Goal: Task Accomplishment & Management: Manage account settings

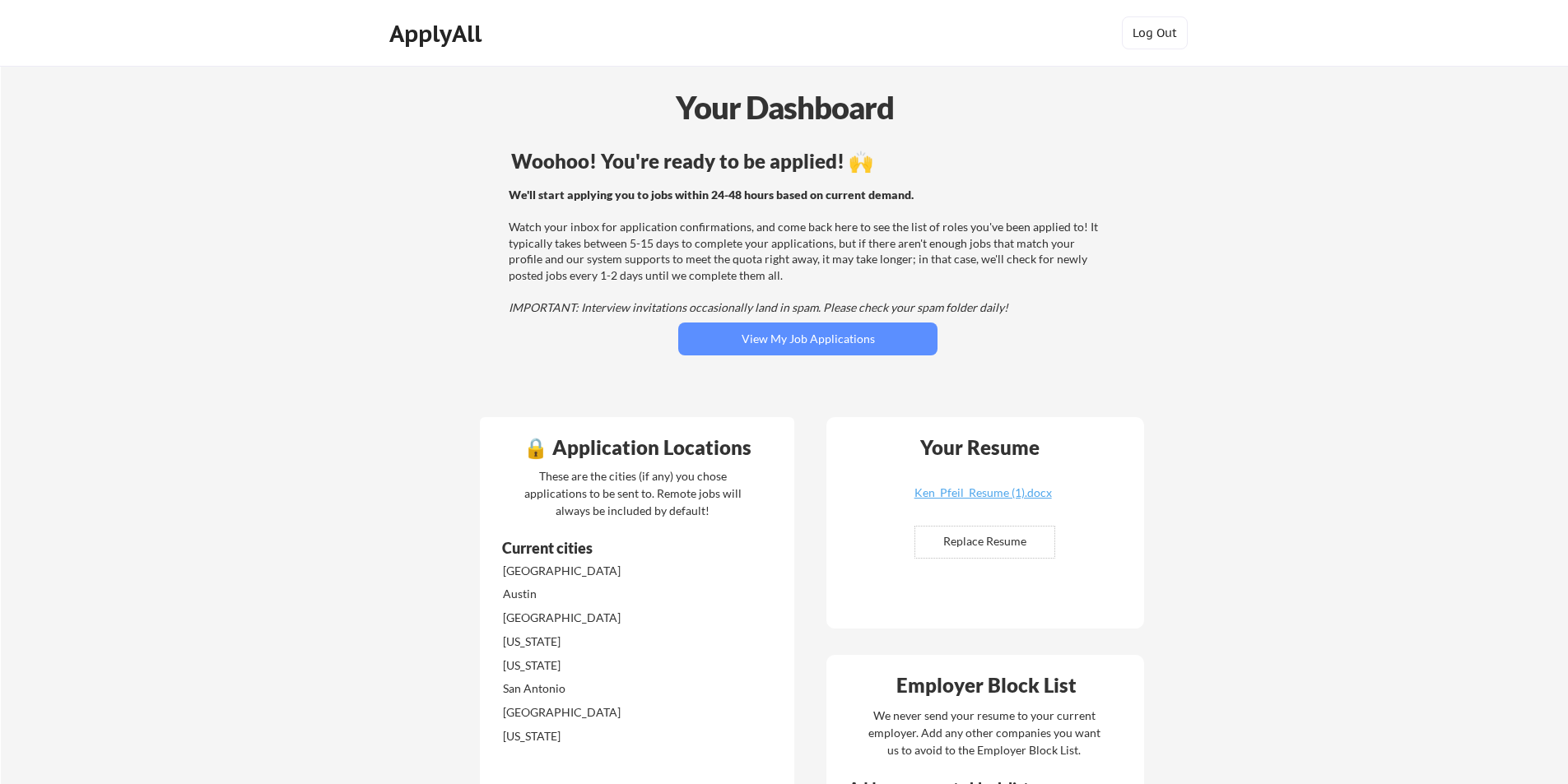
click at [579, 263] on div "We'll start applying you to jobs within 24-48 hours based on current demand. Wa…" at bounding box center [805, 251] width 593 height 130
click at [445, 38] on div "ApplyAll" at bounding box center [437, 34] width 97 height 28
click at [779, 344] on button "View My Job Applications" at bounding box center [808, 338] width 259 height 33
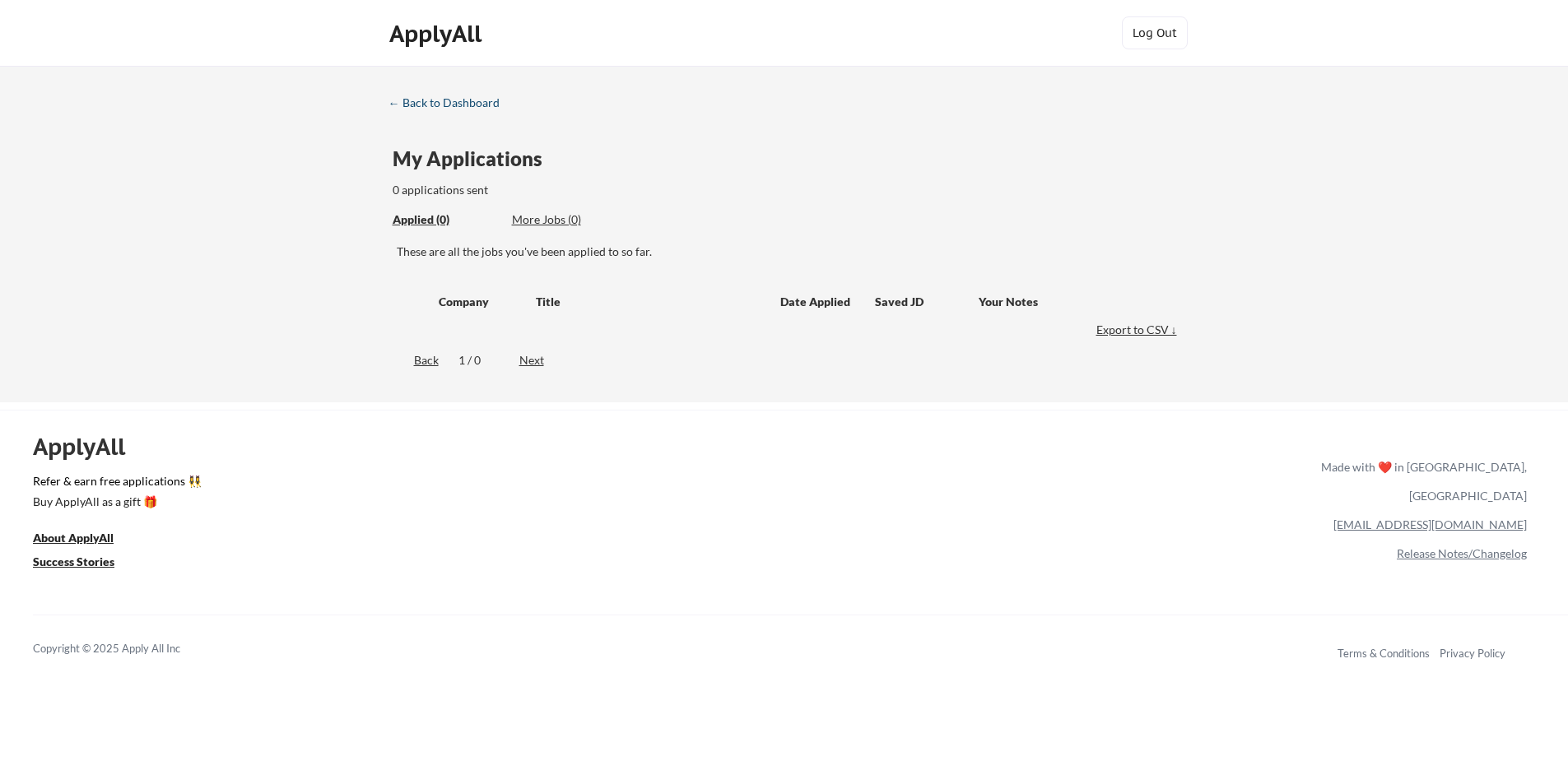
click at [487, 106] on div "← Back to Dashboard" at bounding box center [450, 103] width 124 height 12
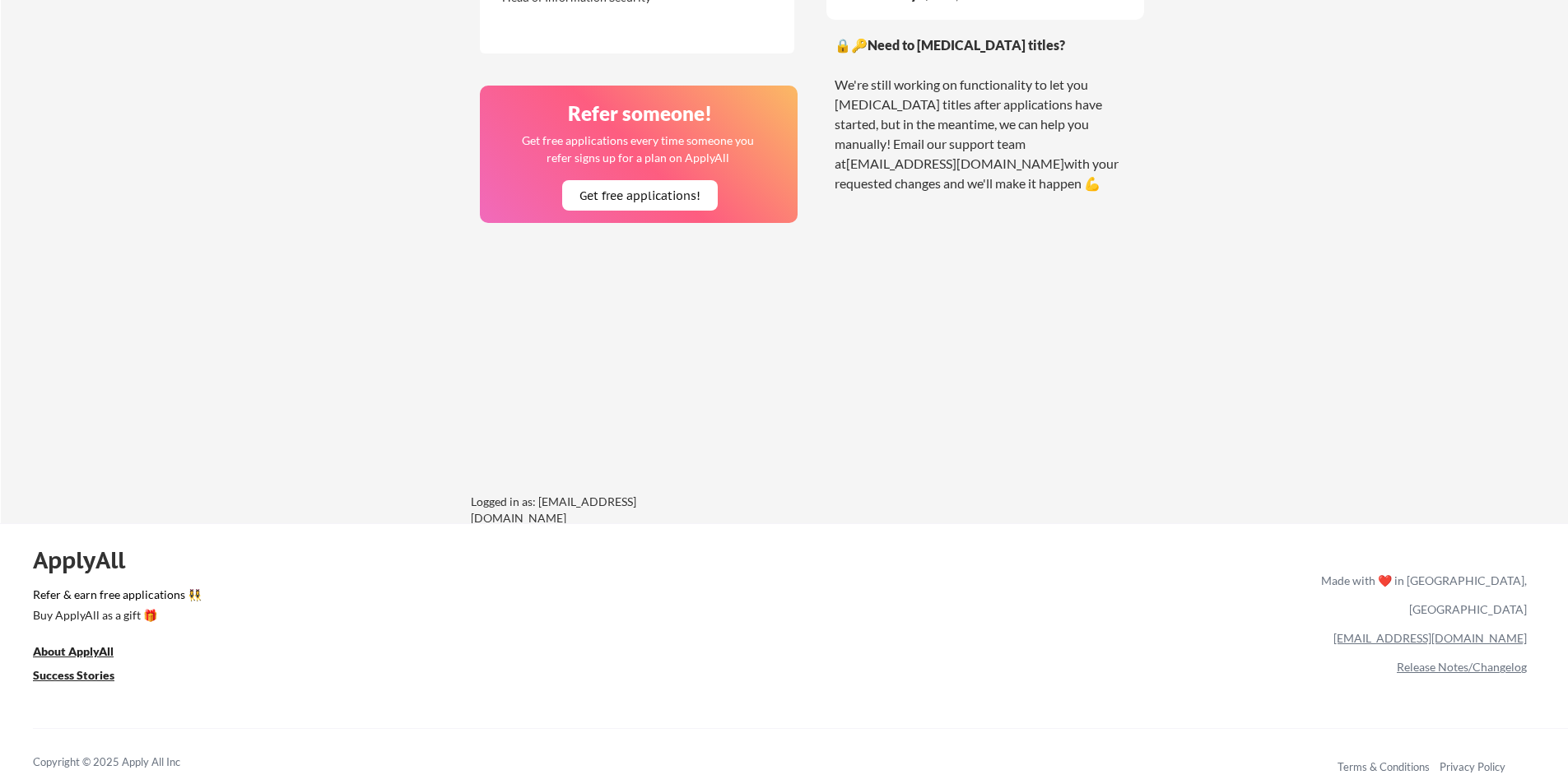
scroll to position [1218, 0]
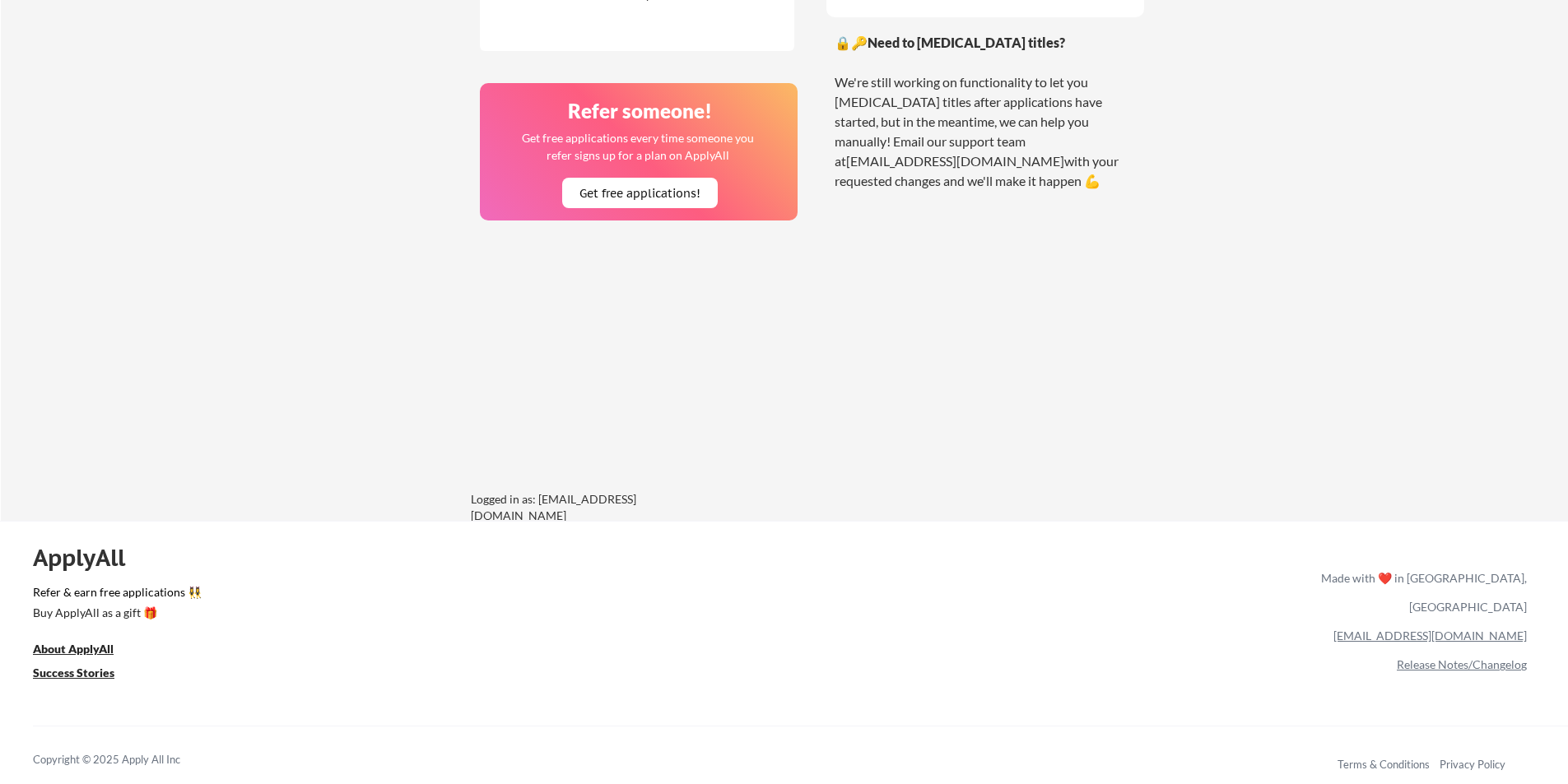
click at [1444, 628] on link "[EMAIL_ADDRESS][DOMAIN_NAME]" at bounding box center [1430, 635] width 194 height 14
click at [1468, 628] on link "[EMAIL_ADDRESS][DOMAIN_NAME]" at bounding box center [1430, 635] width 194 height 14
